Goal: Register for event/course

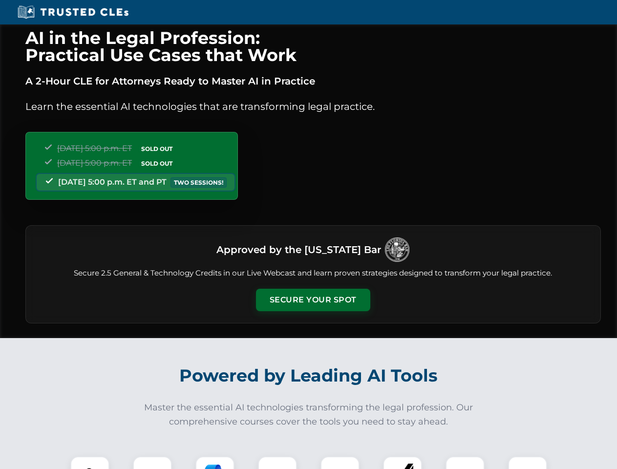
click at [313, 300] on button "Secure Your Spot" at bounding box center [313, 300] width 114 height 22
click at [90, 463] on img at bounding box center [90, 476] width 28 height 28
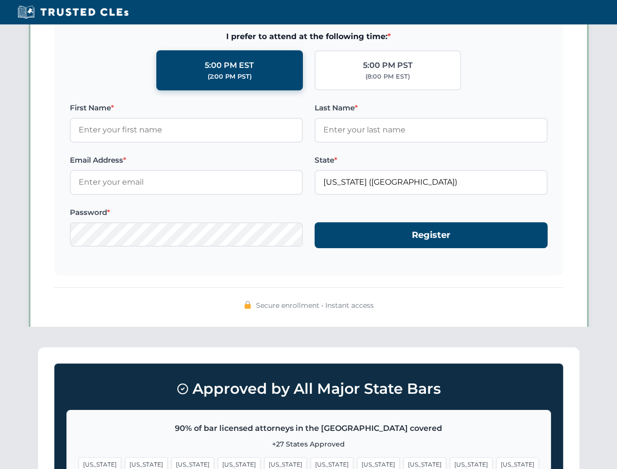
click at [357, 463] on span "[US_STATE]" at bounding box center [378, 464] width 43 height 14
click at [450, 463] on span "[US_STATE]" at bounding box center [471, 464] width 43 height 14
